Goal: Transaction & Acquisition: Book appointment/travel/reservation

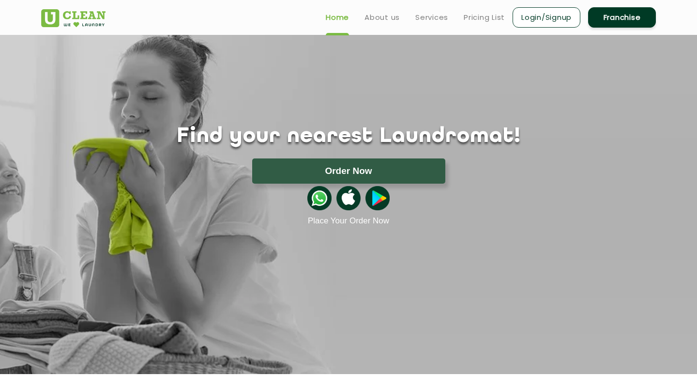
click at [277, 168] on button "Order Now" at bounding box center [348, 170] width 193 height 25
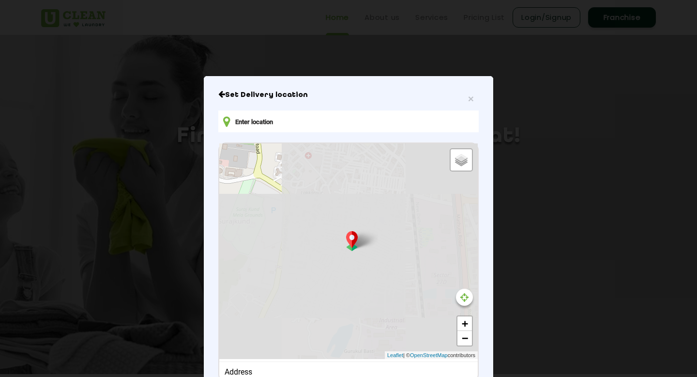
type input "G-299, Katan Pahari, Shiv Durga Vihar, Faridabad, Haryana 121009, India"
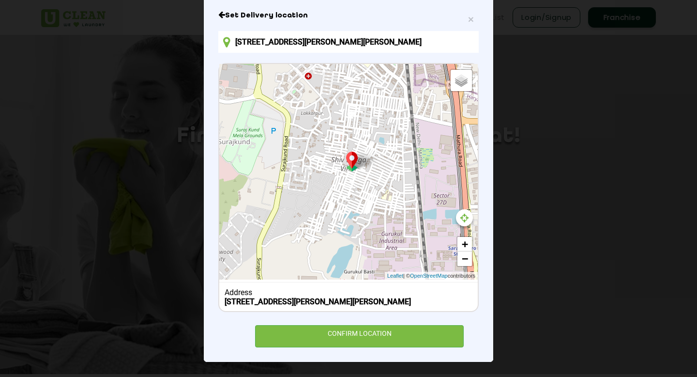
scroll to position [87, 0]
click at [343, 297] on b "G-299, Katan Pahari, Shiv Durga Vihar, Faridabad, Haryana 121009, India" at bounding box center [318, 301] width 186 height 9
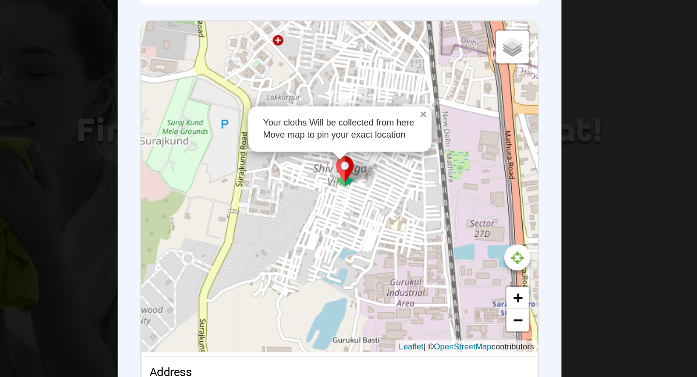
click at [402, 119] on link "×" at bounding box center [404, 122] width 9 height 7
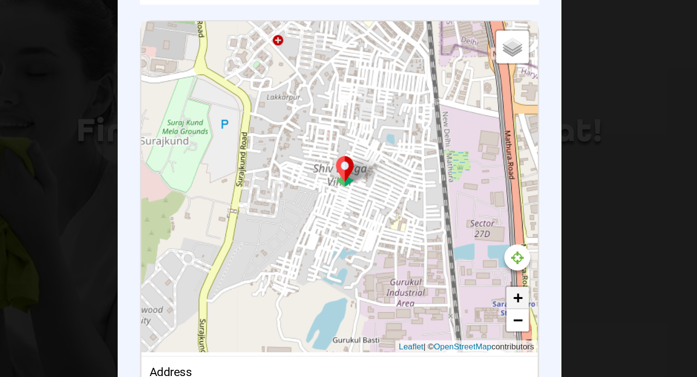
click at [462, 237] on link "+" at bounding box center [465, 244] width 15 height 15
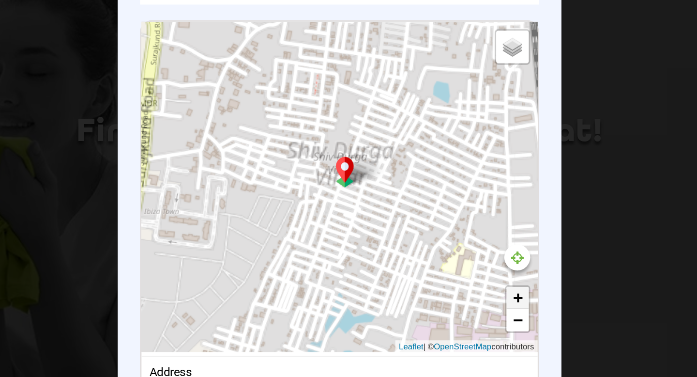
click at [462, 237] on link "+" at bounding box center [465, 244] width 15 height 15
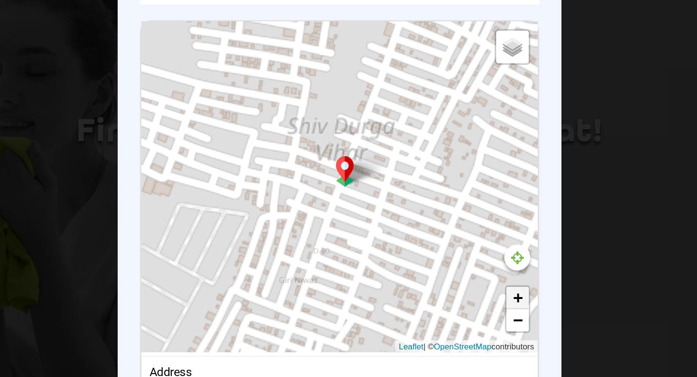
click at [462, 237] on link "+" at bounding box center [465, 244] width 15 height 15
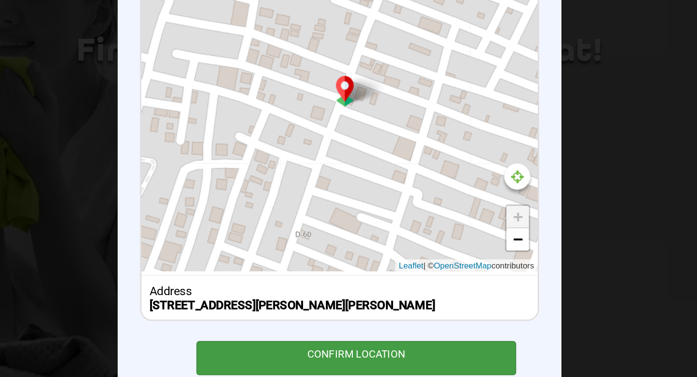
click at [367, 341] on div "CONFIRM LOCATION" at bounding box center [359, 336] width 209 height 22
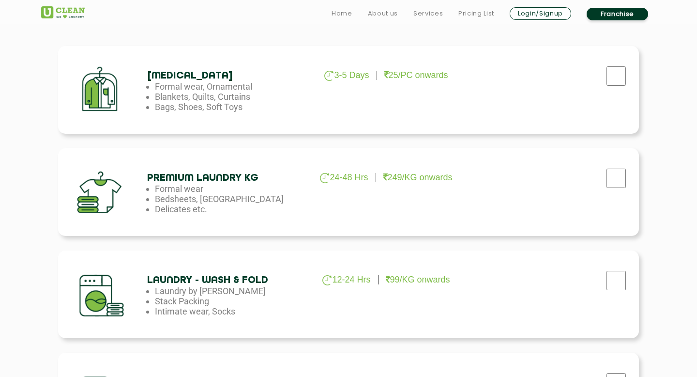
scroll to position [333, 0]
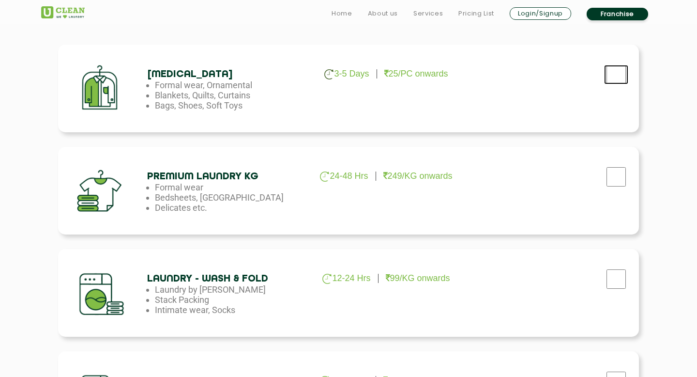
click at [621, 73] on input "checkbox" at bounding box center [616, 74] width 24 height 19
checkbox input "true"
click at [615, 13] on link "Franchise" at bounding box center [617, 14] width 61 height 13
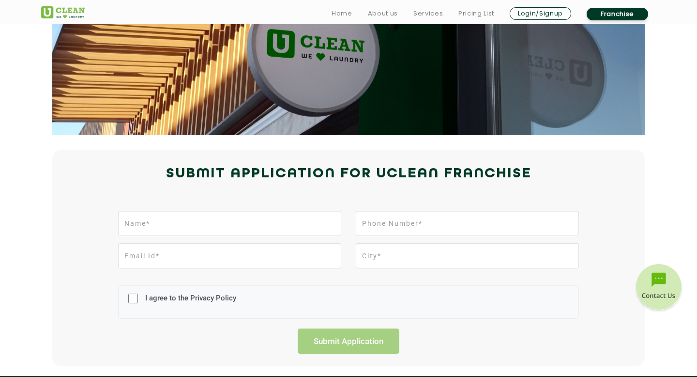
scroll to position [107, 0]
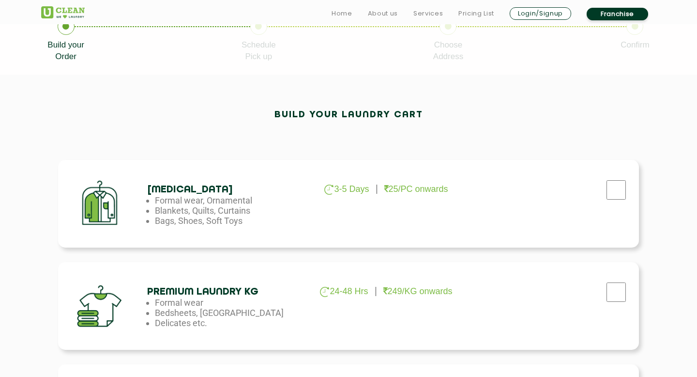
scroll to position [333, 0]
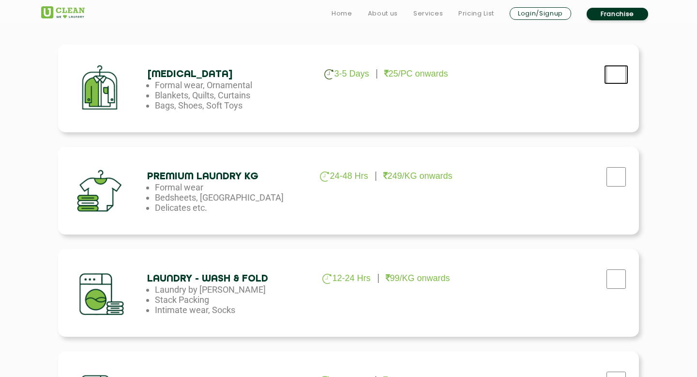
click at [620, 79] on input "checkbox" at bounding box center [616, 74] width 24 height 19
checkbox input "true"
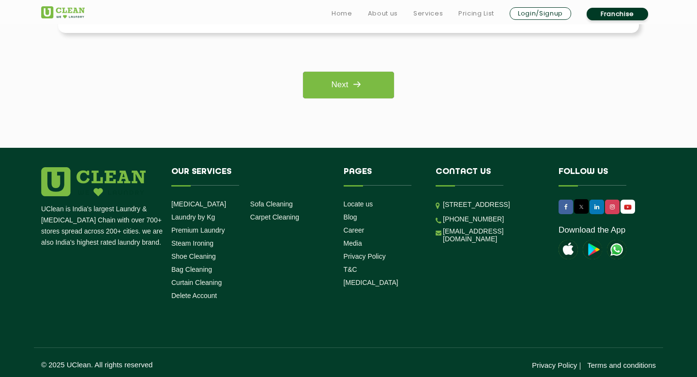
scroll to position [844, 0]
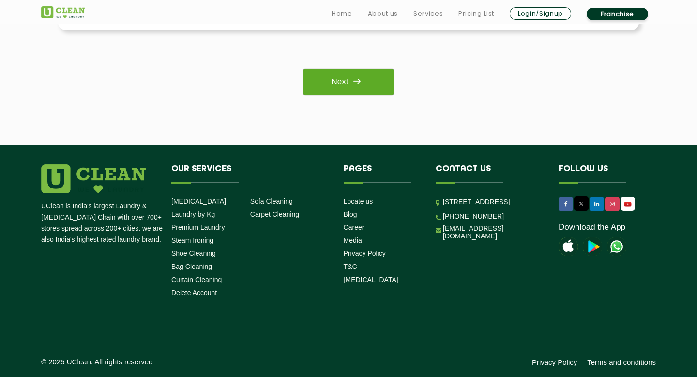
click at [316, 82] on link "Next" at bounding box center [348, 82] width 91 height 27
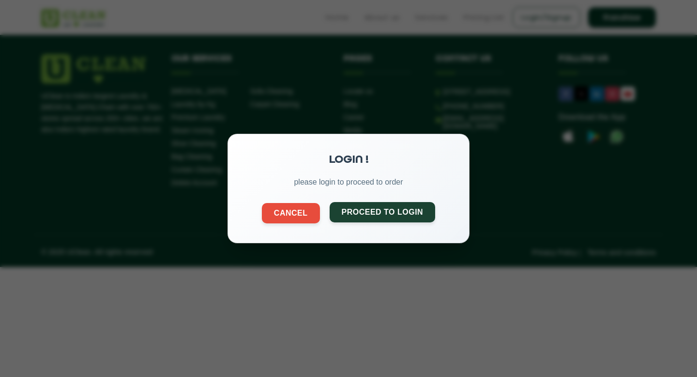
click at [343, 213] on button "Proceed to Login" at bounding box center [383, 212] width 106 height 20
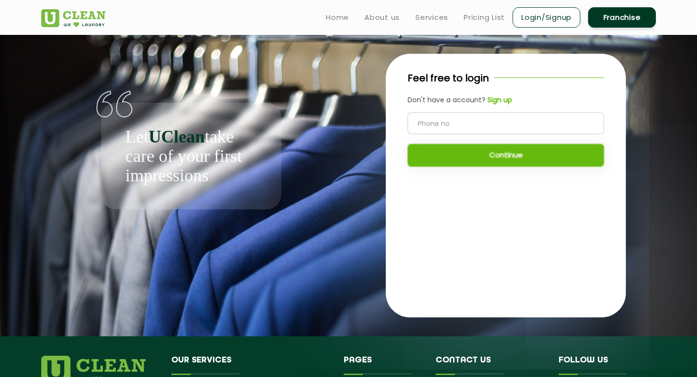
click at [442, 129] on input "tel" at bounding box center [506, 123] width 197 height 22
type input "9971962159"
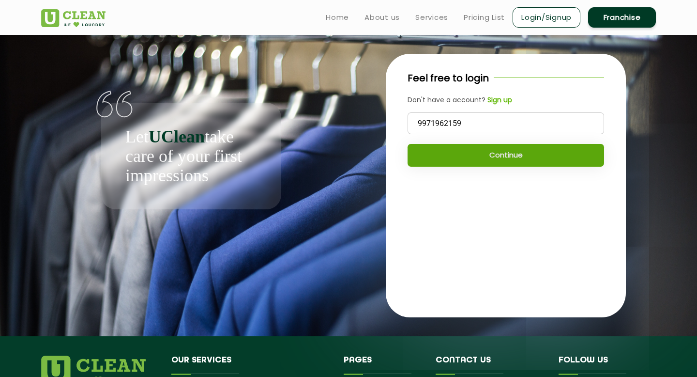
click at [487, 165] on button "Continue" at bounding box center [506, 155] width 197 height 23
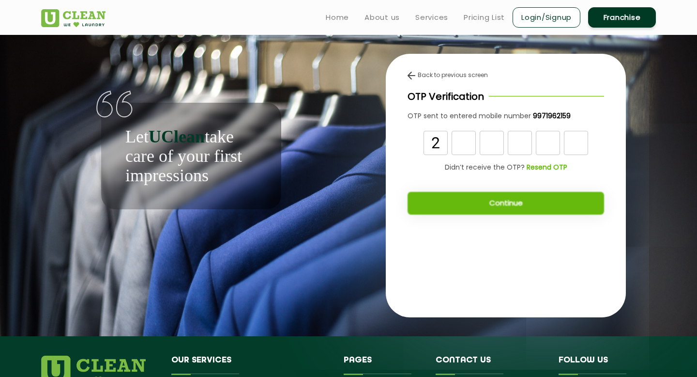
type input "2"
type input "5"
type input "1"
type input "2"
type input "8"
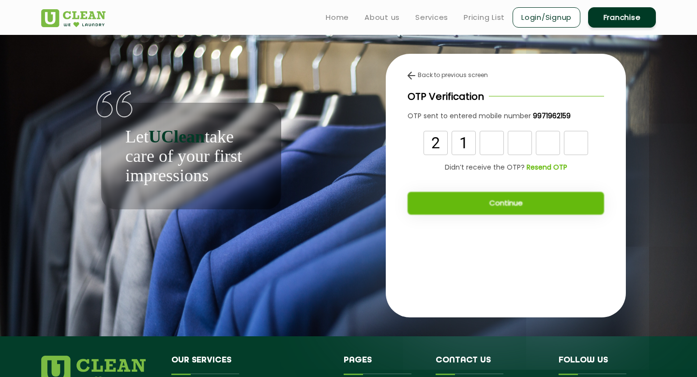
type input "1"
type input "5"
type input "1"
type input "2"
type input "8"
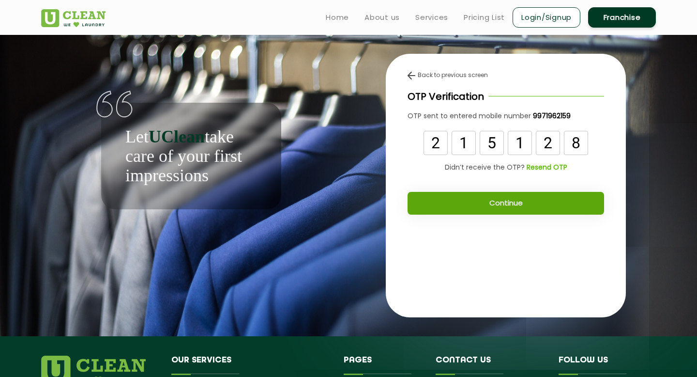
click at [508, 205] on button "Continue" at bounding box center [506, 203] width 197 height 23
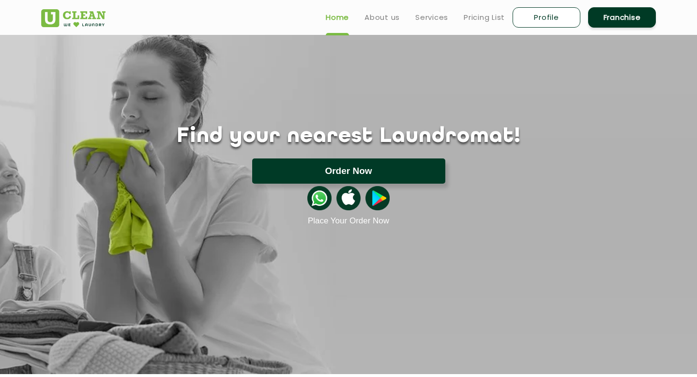
click at [326, 170] on button "Order Now" at bounding box center [348, 170] width 193 height 25
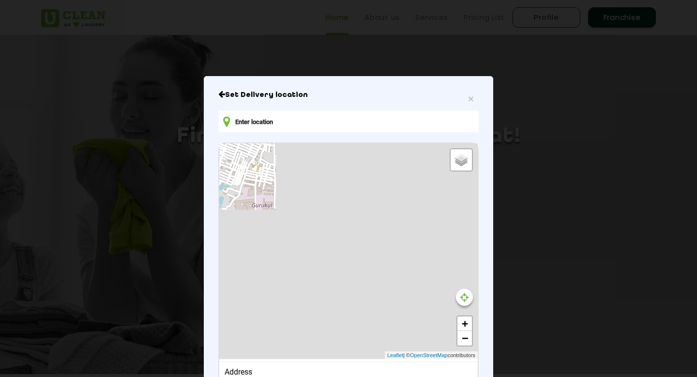
type input "[STREET_ADDRESS][PERSON_NAME][PERSON_NAME]"
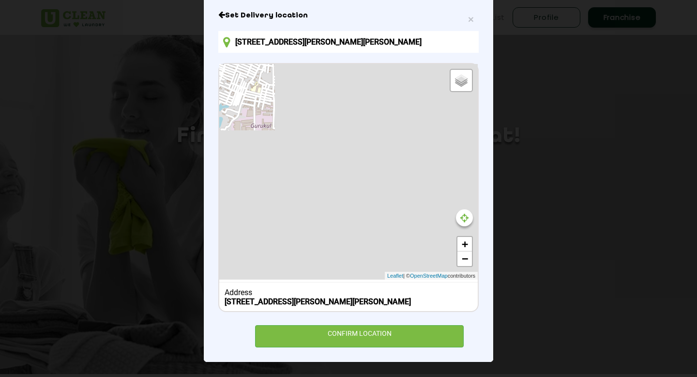
scroll to position [87, 0]
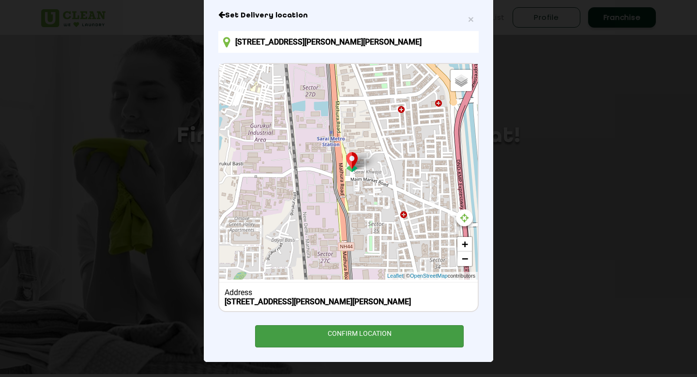
click at [336, 326] on div "CONFIRM LOCATION" at bounding box center [359, 336] width 209 height 22
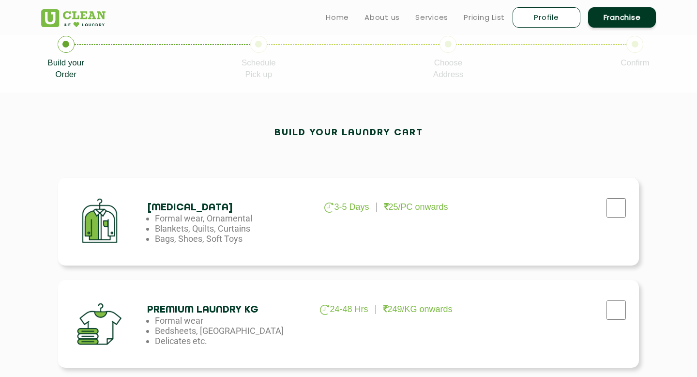
scroll to position [198, 0]
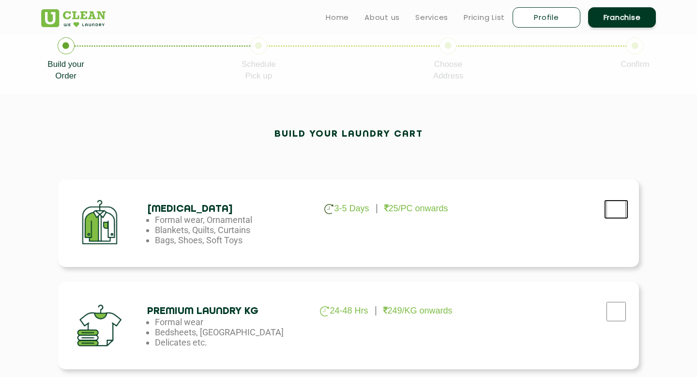
click at [605, 214] on input "checkbox" at bounding box center [616, 208] width 24 height 19
checkbox input "true"
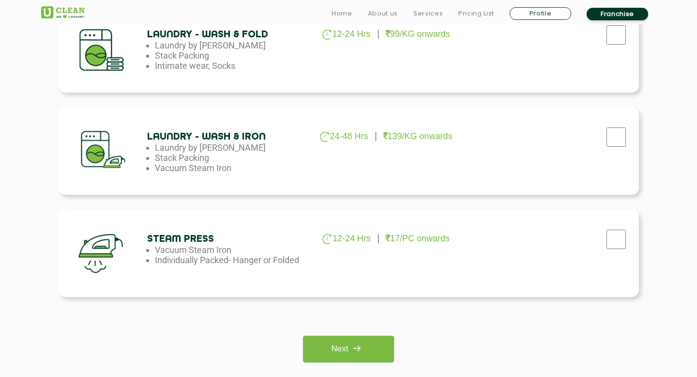
scroll to position [844, 0]
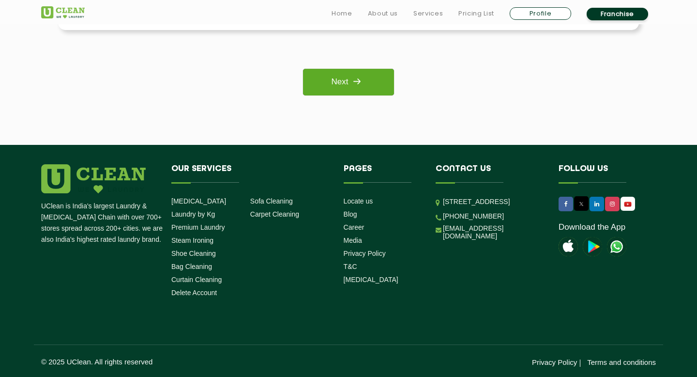
click at [350, 77] on img at bounding box center [356, 81] width 17 height 17
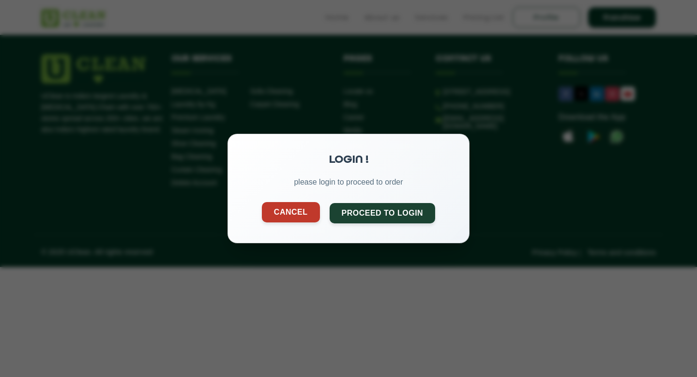
click at [306, 207] on button "Cancel" at bounding box center [291, 212] width 58 height 20
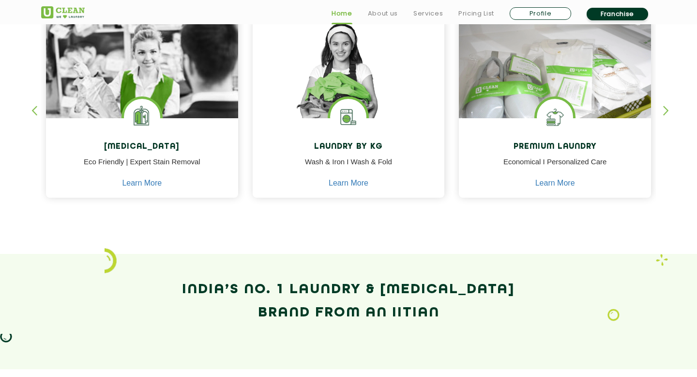
scroll to position [442, 0]
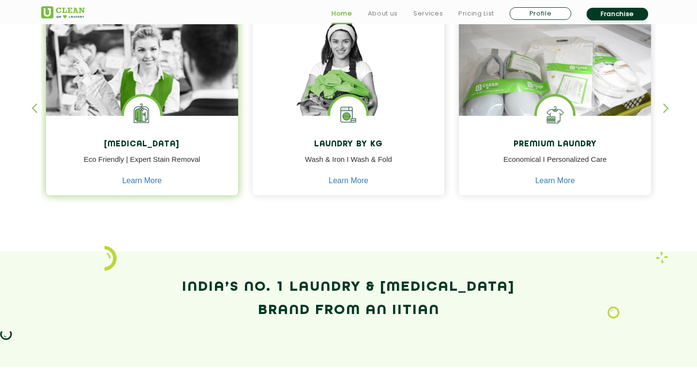
click at [129, 105] on img at bounding box center [142, 114] width 36 height 36
click at [139, 181] on link "Learn More" at bounding box center [142, 180] width 40 height 9
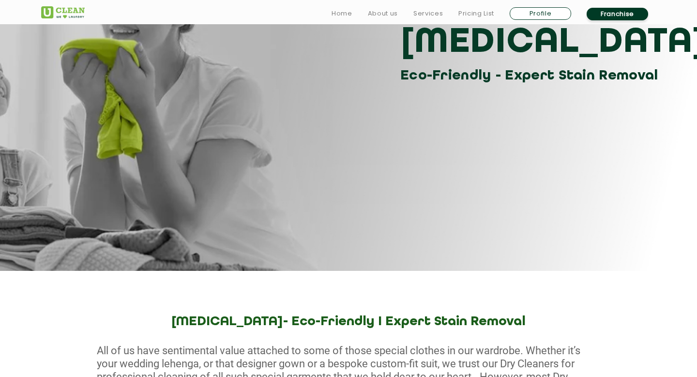
scroll to position [615, 0]
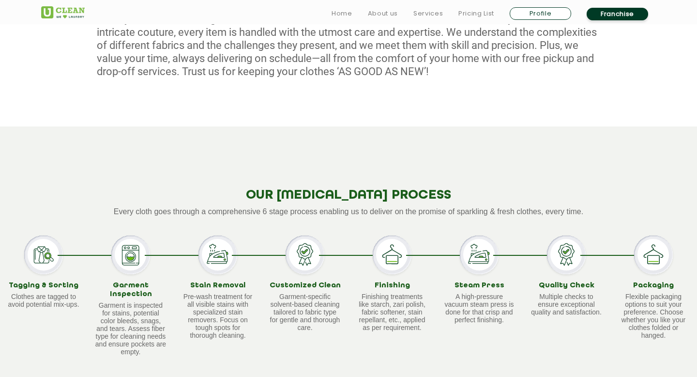
click at [557, 13] on link "Profile" at bounding box center [540, 13] width 61 height 13
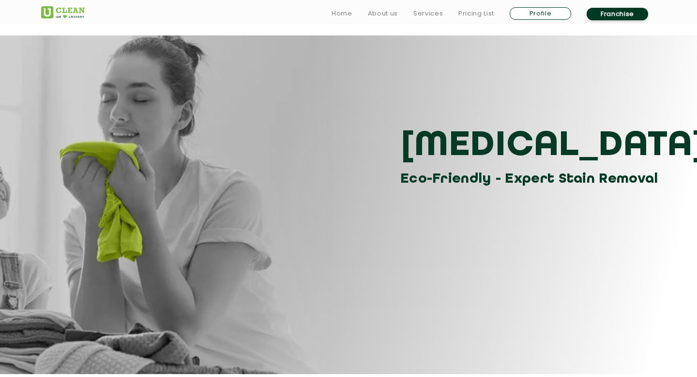
select select
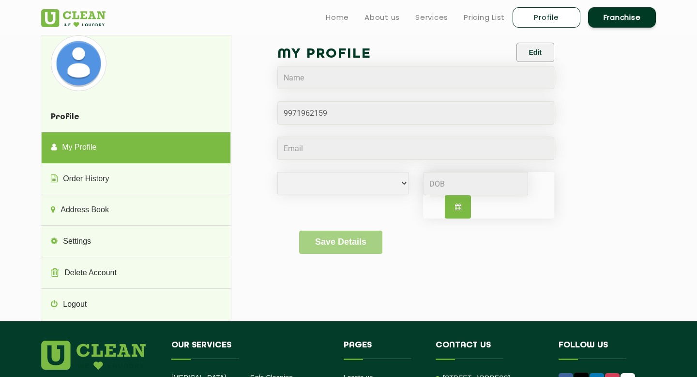
click at [177, 156] on link "My Profile" at bounding box center [135, 147] width 189 height 31
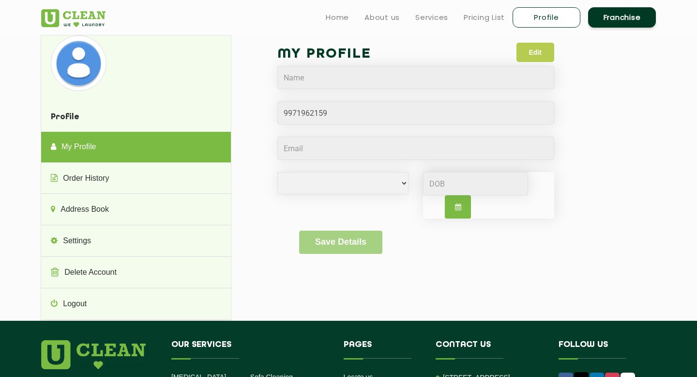
click at [532, 50] on button "Edit" at bounding box center [536, 52] width 38 height 19
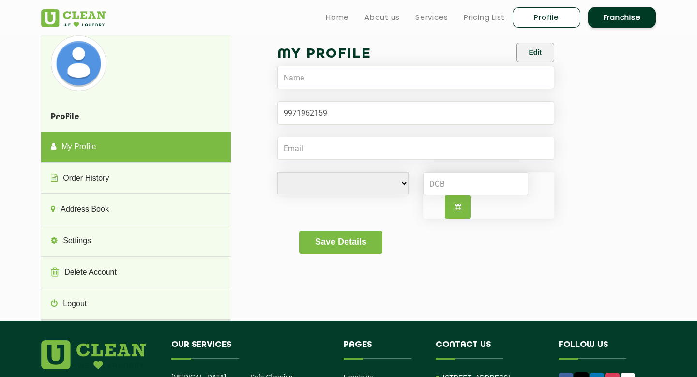
click at [381, 92] on form "[DEMOGRAPHIC_DATA] [DEMOGRAPHIC_DATA] i'd rather not say Save Details" at bounding box center [415, 148] width 277 height 211
click at [369, 84] on input "text" at bounding box center [415, 77] width 277 height 23
type input "[PERSON_NAME]"
click at [348, 141] on input "Email" at bounding box center [415, 148] width 277 height 23
type input "[EMAIL_ADDRESS][DOMAIN_NAME]"
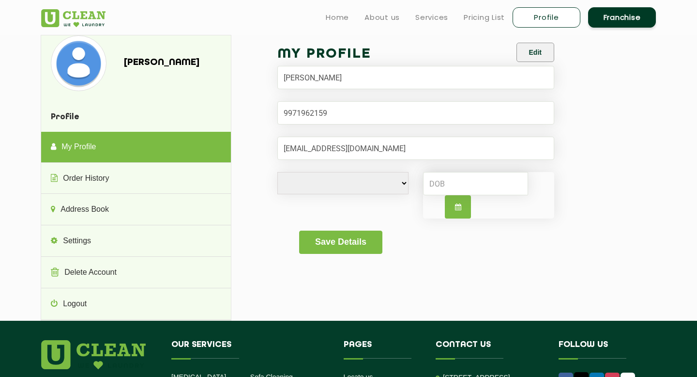
click at [418, 185] on div at bounding box center [489, 195] width 146 height 46
click at [445, 185] on input at bounding box center [475, 183] width 105 height 23
type input "[DATE]"
click at [322, 198] on div "[DEMOGRAPHIC_DATA] [DEMOGRAPHIC_DATA] i'd rather not say [DATE]" at bounding box center [415, 201] width 291 height 59
click at [347, 191] on select "[DEMOGRAPHIC_DATA] [DEMOGRAPHIC_DATA] i'd rather not say" at bounding box center [342, 183] width 131 height 22
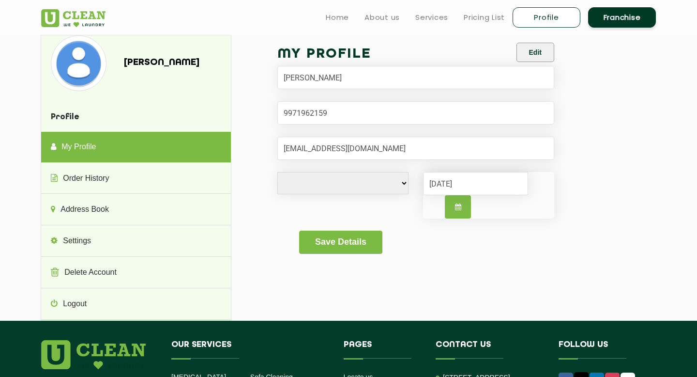
select select "M"
click at [277, 172] on select "[DEMOGRAPHIC_DATA] [DEMOGRAPHIC_DATA] i'd rather not say" at bounding box center [342, 183] width 131 height 22
click at [336, 235] on button "Save Details" at bounding box center [340, 241] width 83 height 23
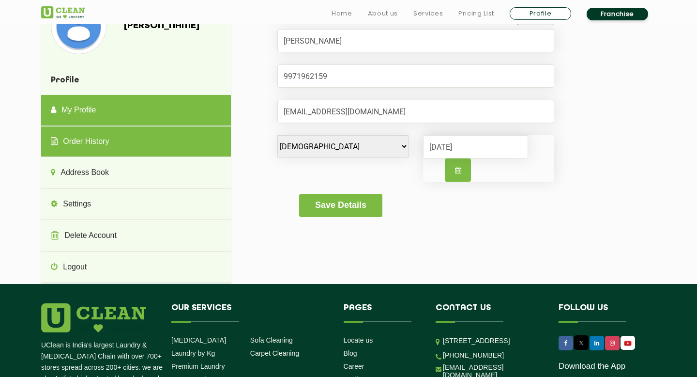
scroll to position [55, 0]
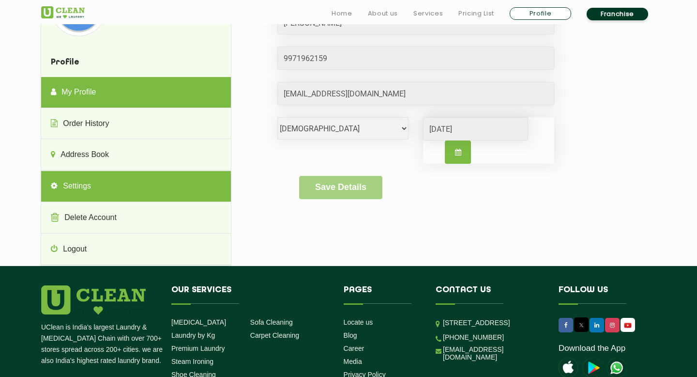
click at [114, 172] on link "Settings" at bounding box center [135, 186] width 189 height 31
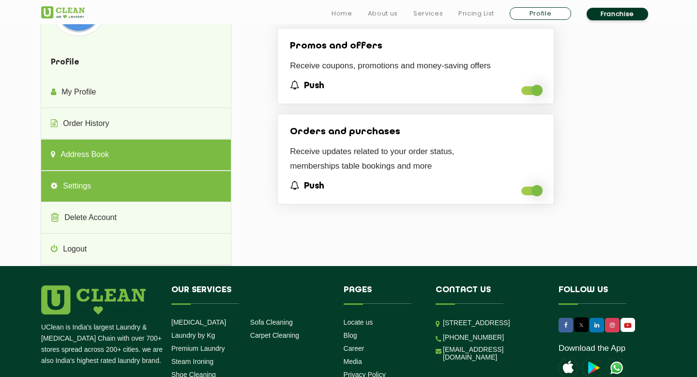
click at [103, 165] on link "Address Book" at bounding box center [135, 154] width 189 height 31
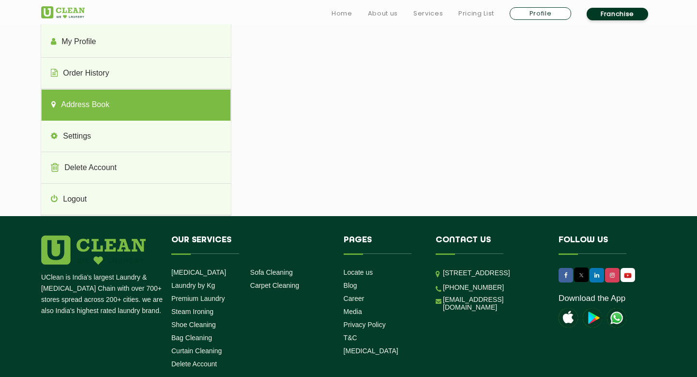
scroll to position [106, 0]
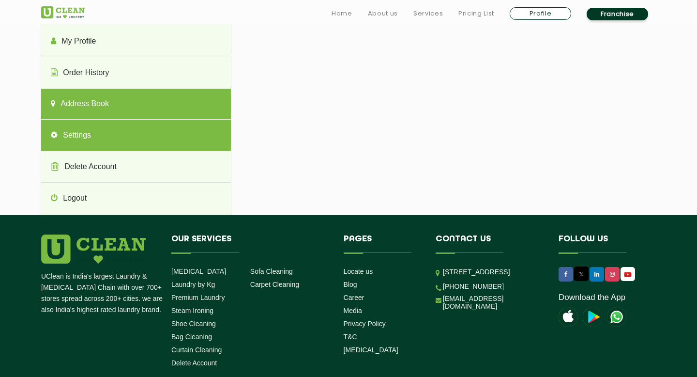
click at [97, 125] on link "Settings" at bounding box center [135, 135] width 189 height 31
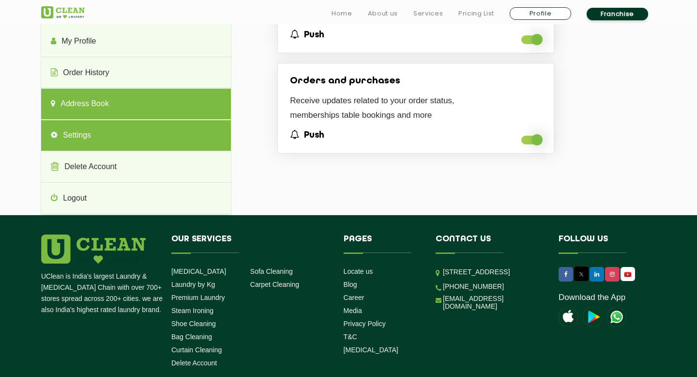
click at [88, 107] on link "Address Book" at bounding box center [135, 104] width 189 height 31
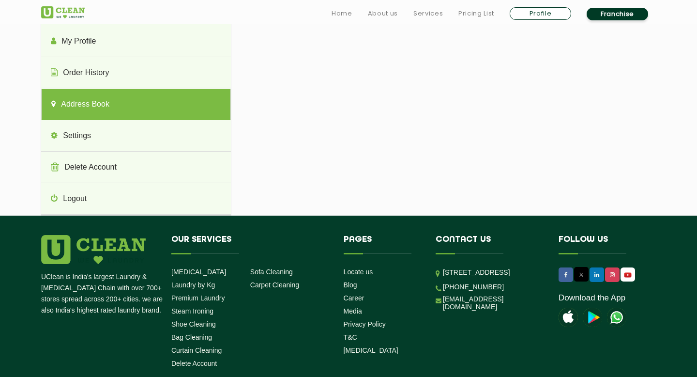
click at [88, 107] on link "Address Book" at bounding box center [135, 104] width 189 height 31
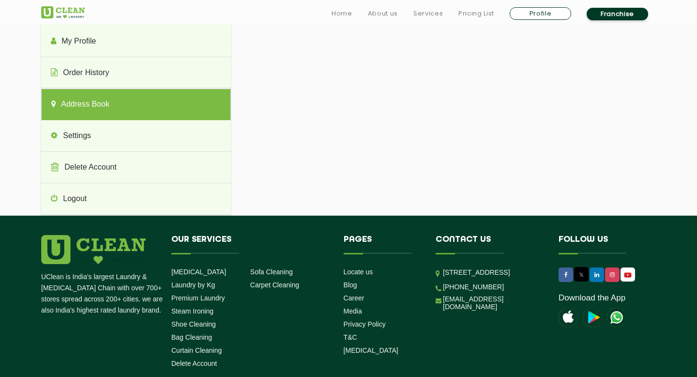
click at [88, 107] on link "Address Book" at bounding box center [135, 104] width 189 height 31
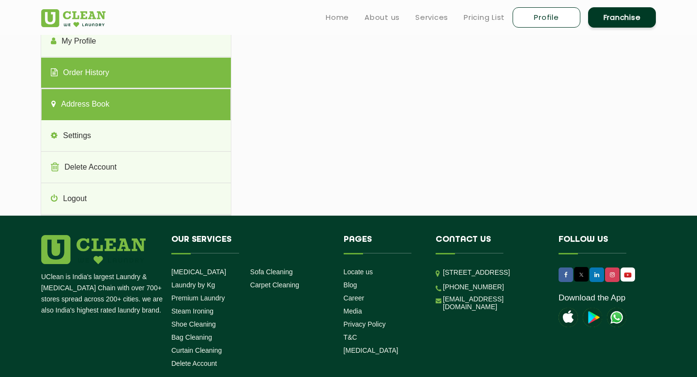
scroll to position [0, 0]
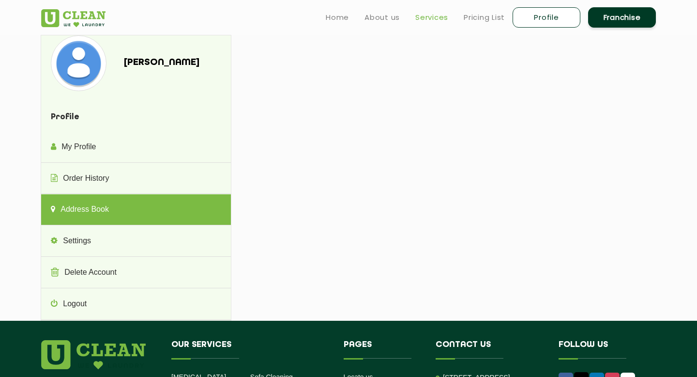
click at [433, 19] on link "Services" at bounding box center [431, 18] width 33 height 12
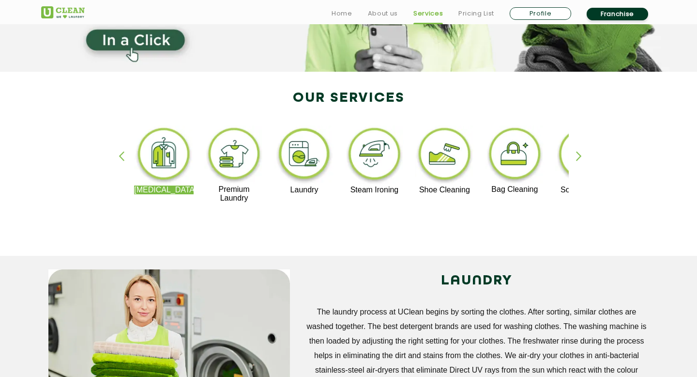
scroll to position [154, 0]
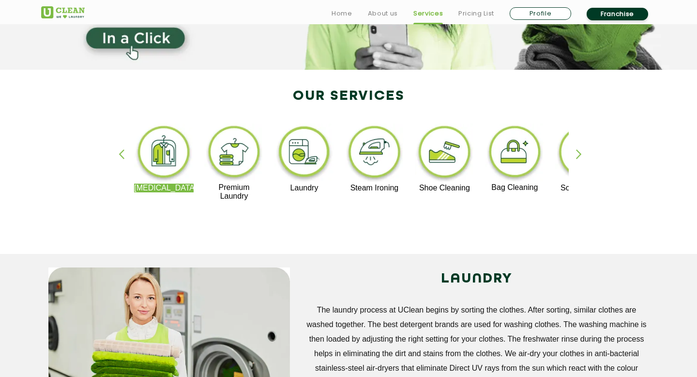
click at [171, 166] on img at bounding box center [164, 153] width 60 height 60
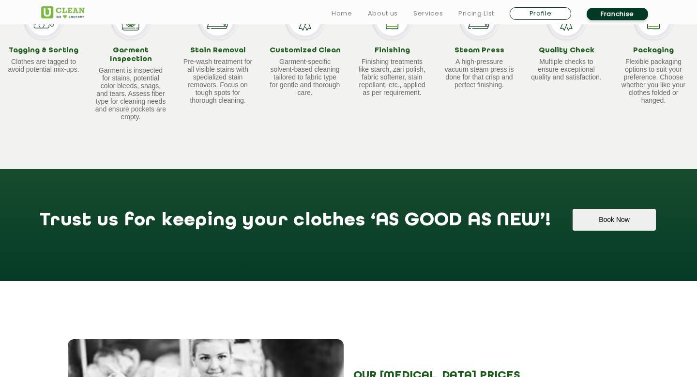
scroll to position [852, 0]
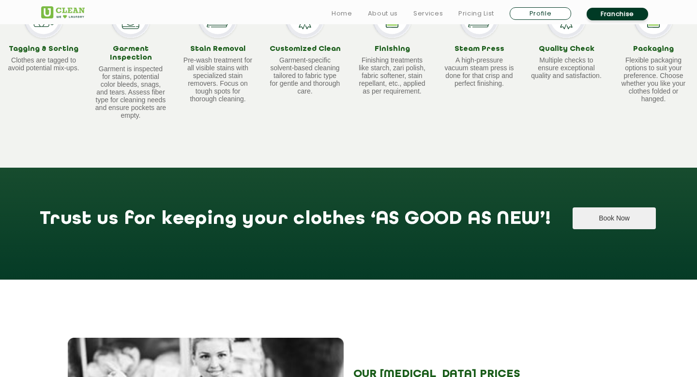
click at [573, 214] on button "Book Now" at bounding box center [614, 218] width 83 height 22
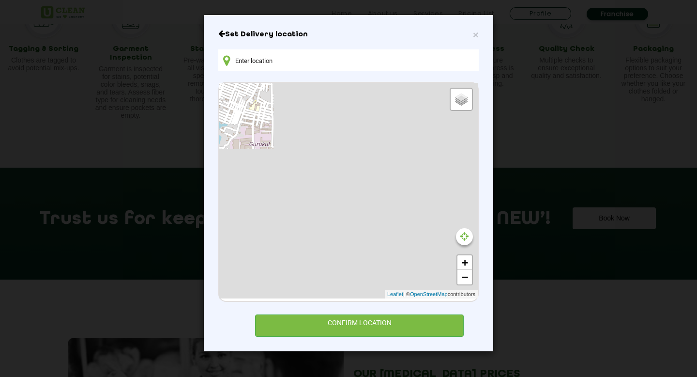
type input "[STREET_ADDRESS][PERSON_NAME][PERSON_NAME]"
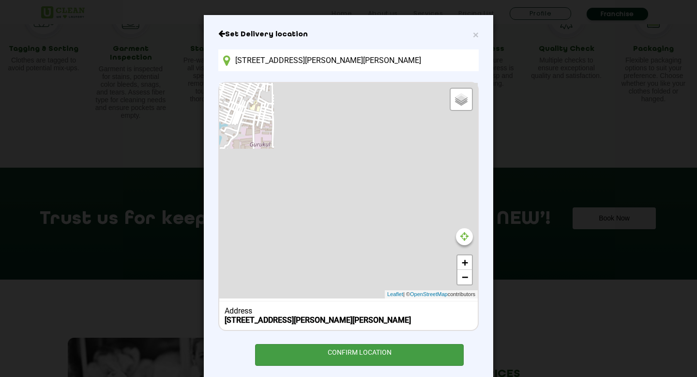
click at [373, 358] on div "CONFIRM LOCATION" at bounding box center [359, 355] width 209 height 22
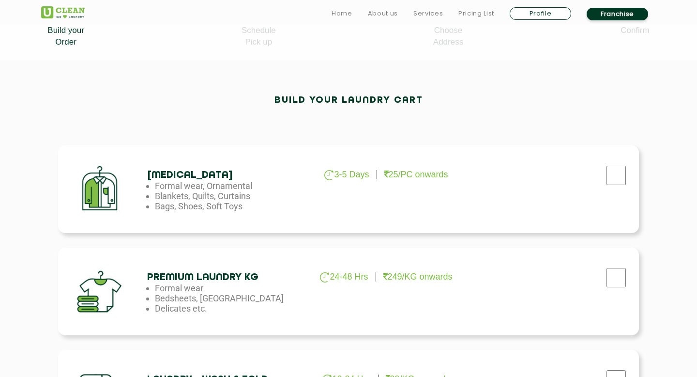
scroll to position [231, 0]
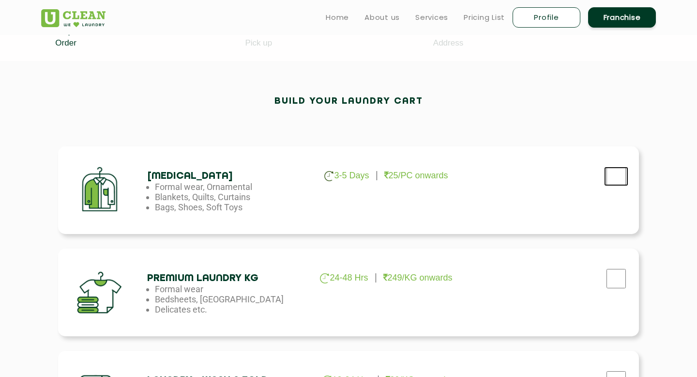
click at [612, 175] on input "checkbox" at bounding box center [616, 176] width 24 height 19
checkbox input "true"
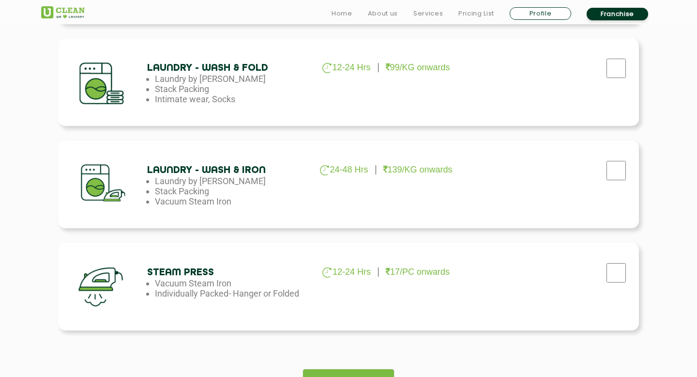
scroll to position [751, 0]
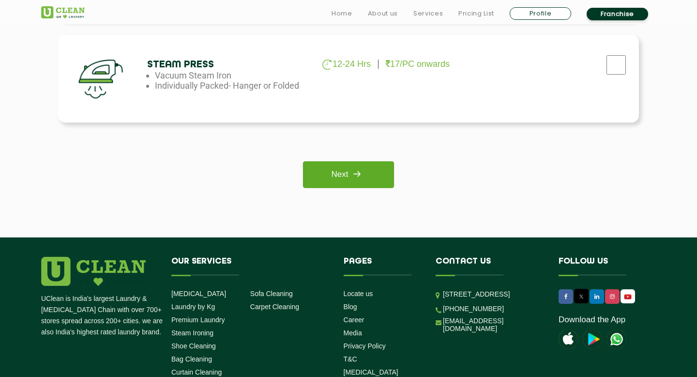
click at [381, 179] on link "Next" at bounding box center [348, 174] width 91 height 27
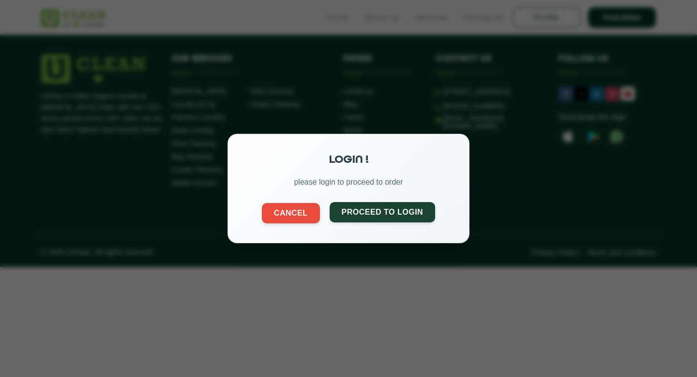
click at [345, 216] on button "Proceed to Login" at bounding box center [383, 212] width 106 height 20
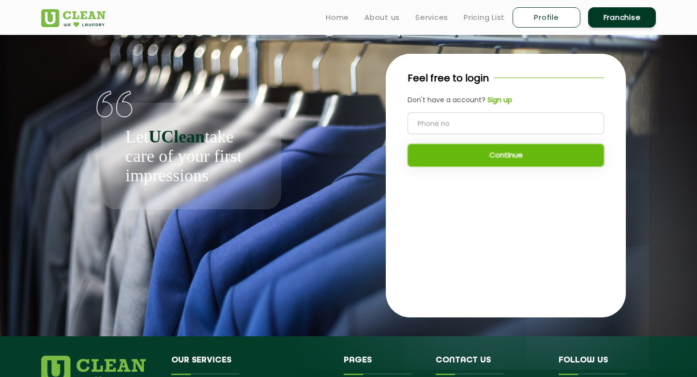
click at [448, 131] on input "tel" at bounding box center [506, 123] width 197 height 22
type input "9971962159"
click at [464, 163] on button "Continue" at bounding box center [506, 155] width 197 height 23
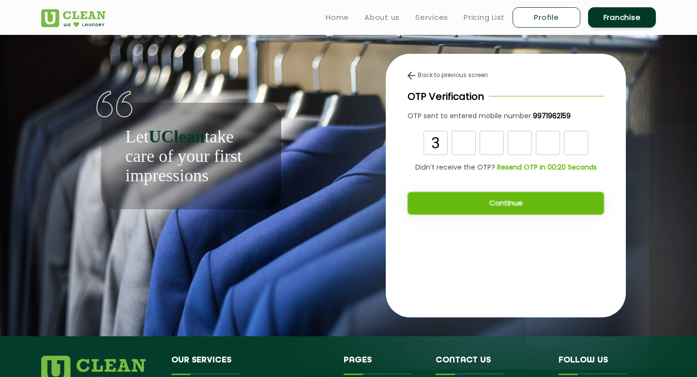
type input "3"
type input "6"
type input "4"
type input "8"
type input "6"
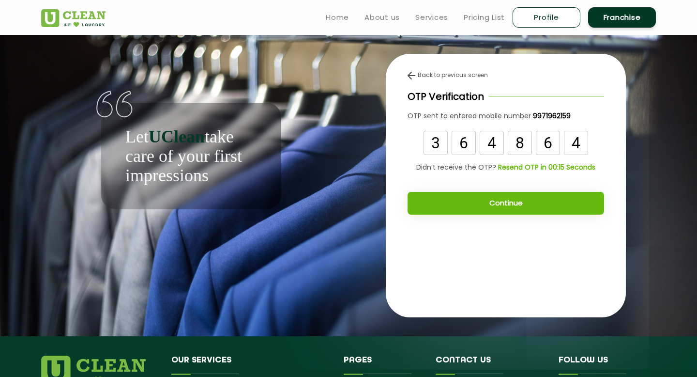
type input "4"
click at [528, 197] on button "Continue" at bounding box center [506, 203] width 197 height 23
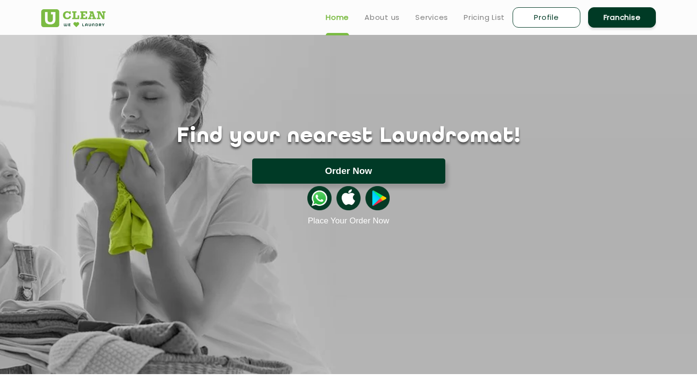
click at [371, 178] on button "Order Now" at bounding box center [348, 170] width 193 height 25
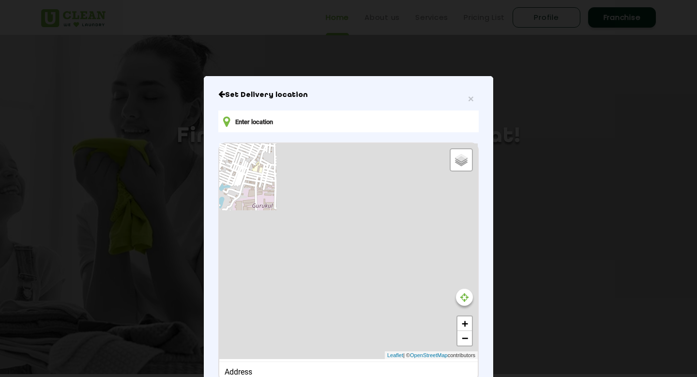
type input "F7MV+9XH, Lakkarpur, Surajkund, Faridabad, Haryana 121009, India"
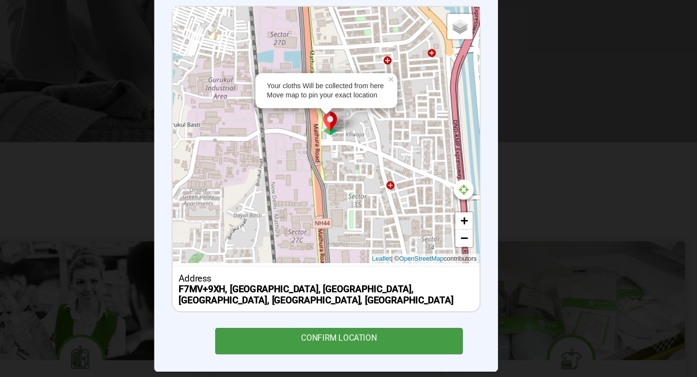
scroll to position [208, 0]
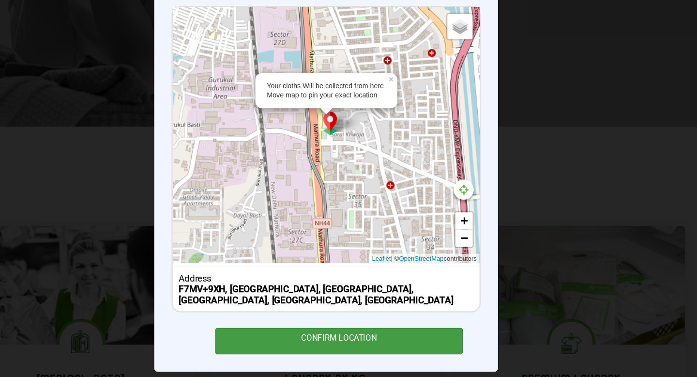
click at [420, 336] on div "CONFIRM LOCATION" at bounding box center [359, 347] width 209 height 22
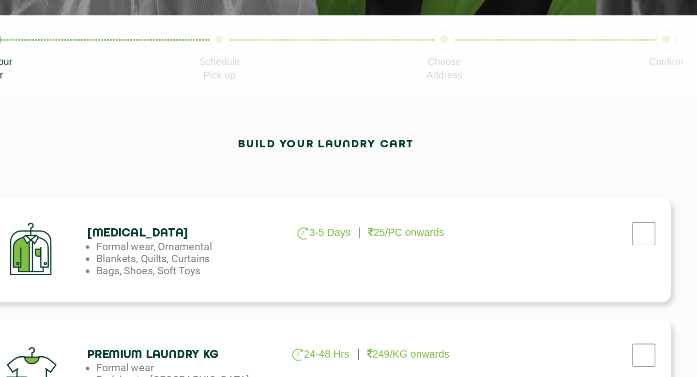
scroll to position [153, 0]
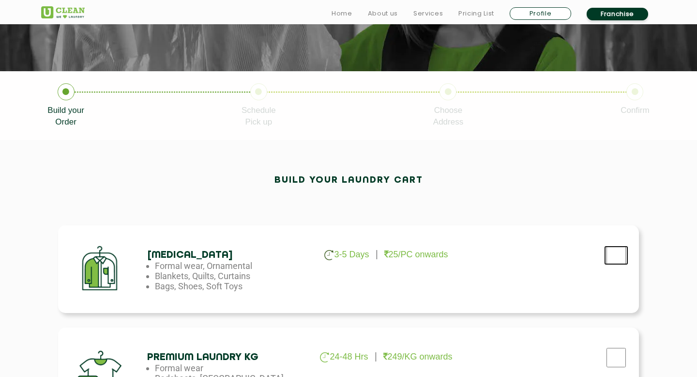
click at [619, 261] on input "checkbox" at bounding box center [616, 254] width 24 height 19
checkbox input "true"
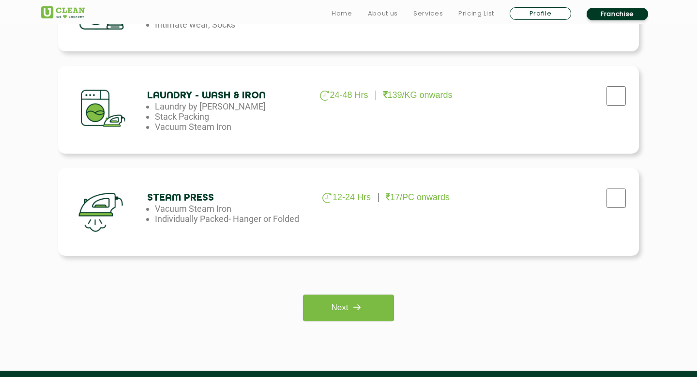
scroll to position [619, 0]
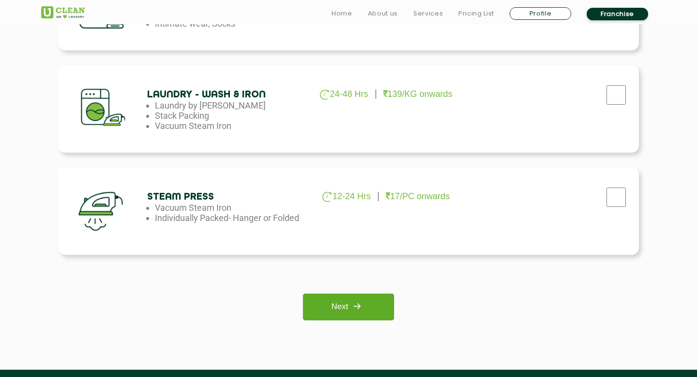
click at [343, 305] on link "Next" at bounding box center [348, 306] width 91 height 27
